Goal: Check status

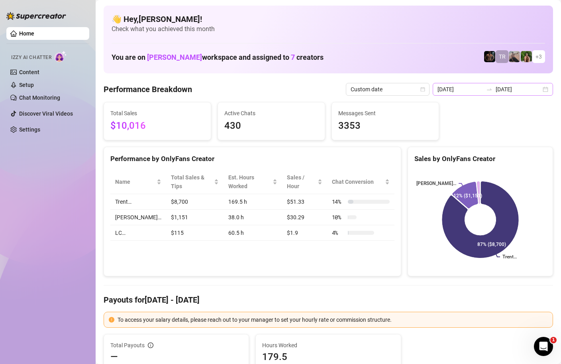
click at [542, 89] on div "[DATE] [DATE]" at bounding box center [493, 89] width 120 height 13
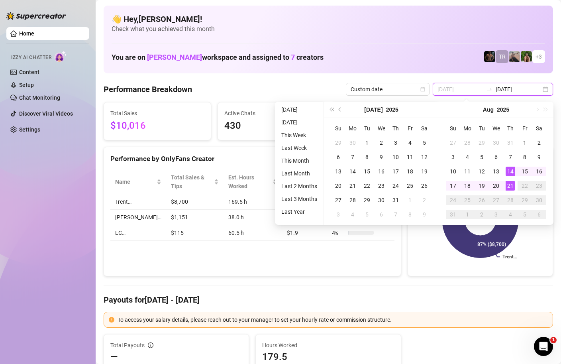
type input "[DATE]"
click at [511, 183] on div "21" at bounding box center [511, 186] width 10 height 10
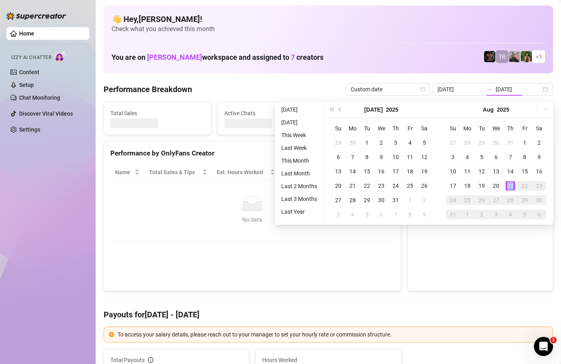
type input "2025-08-21"
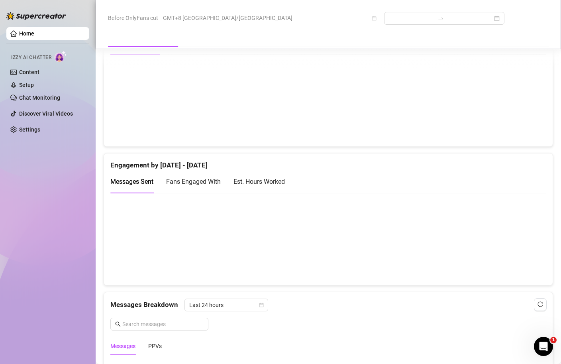
scroll to position [351, 0]
